Goal: Information Seeking & Learning: Find specific page/section

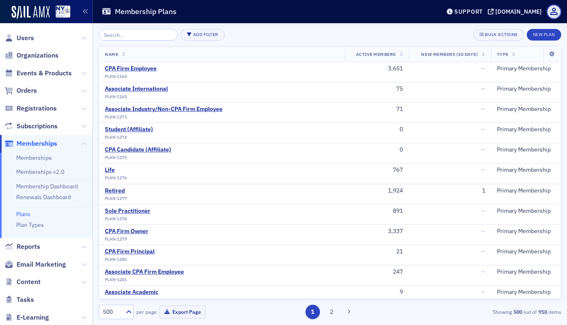
scroll to position [39, 0]
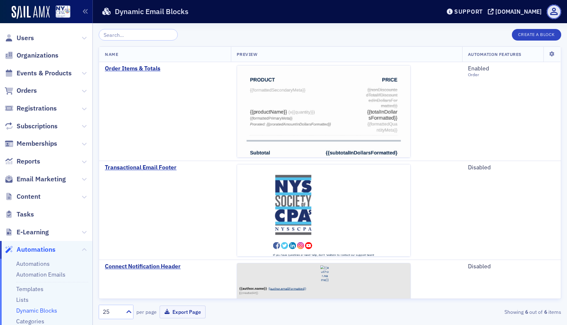
scroll to position [162, 0]
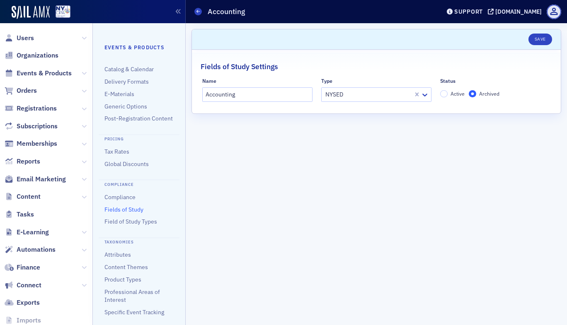
click at [82, 142] on icon at bounding box center [84, 144] width 5 height 5
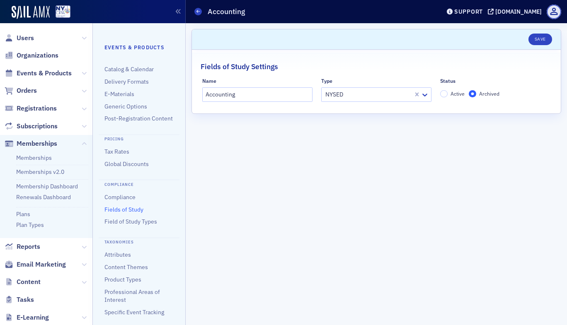
click at [39, 158] on link "Memberships" at bounding box center [34, 157] width 36 height 7
click at [24, 216] on link "Plans" at bounding box center [23, 214] width 14 height 7
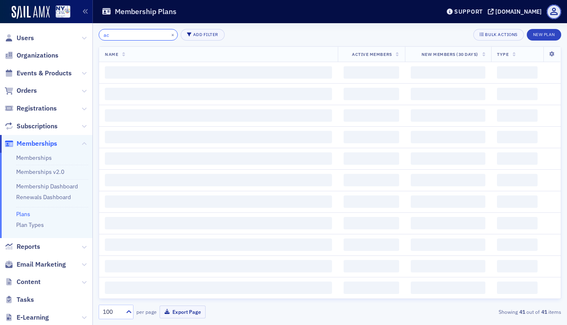
type input "a"
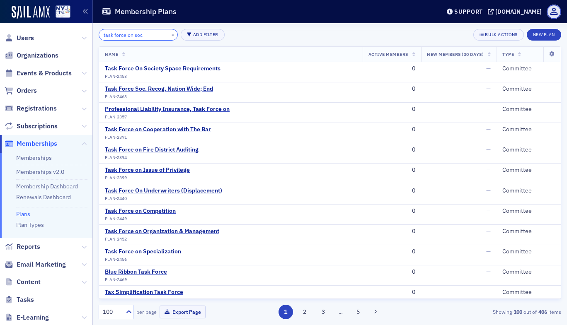
type input "task force on soc"
